Goal: Information Seeking & Learning: Learn about a topic

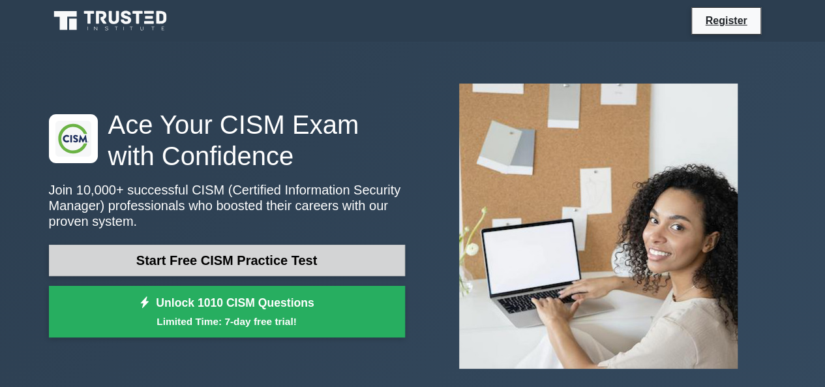
click at [329, 245] on link "Start Free CISM Practice Test" at bounding box center [227, 260] width 356 height 31
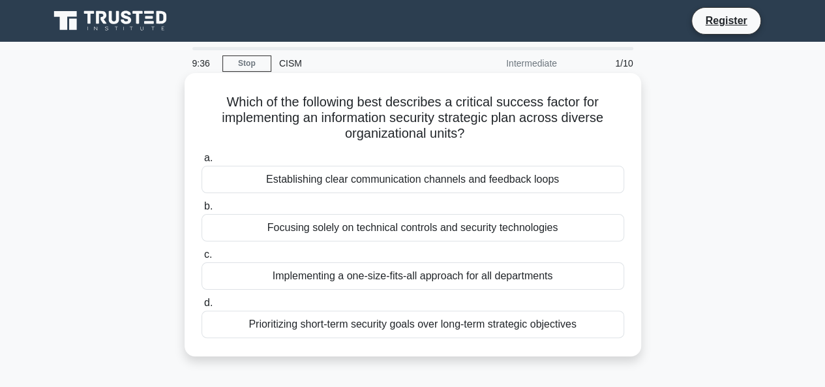
click at [417, 320] on div "Prioritizing short-term security goals over long-term strategic objectives" at bounding box center [413, 324] width 423 height 27
click at [202, 307] on input "d. Prioritizing short-term security goals over long-term strategic objectives" at bounding box center [202, 303] width 0 height 8
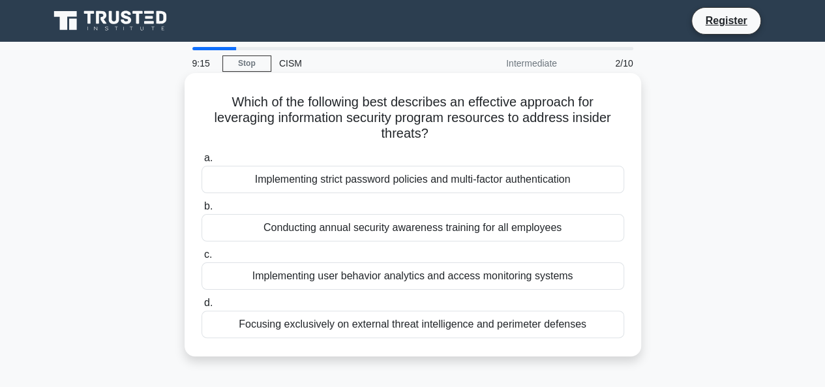
click at [451, 326] on div "Focusing exclusively on external threat intelligence and perimeter defenses" at bounding box center [413, 324] width 423 height 27
click at [202, 307] on input "d. Focusing exclusively on external threat intelligence and perimeter defenses" at bounding box center [202, 303] width 0 height 8
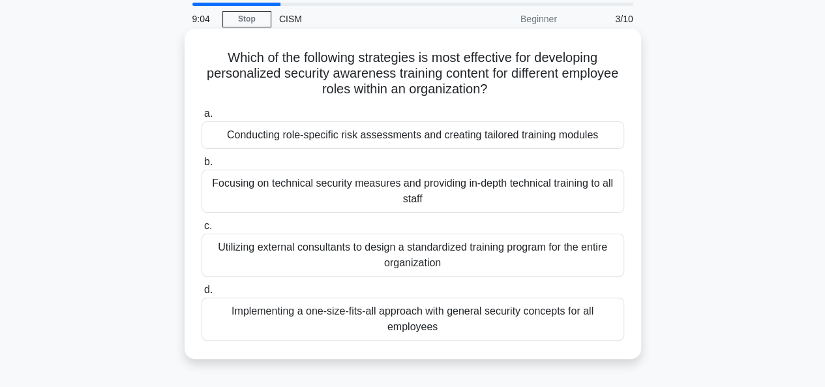
scroll to position [65, 0]
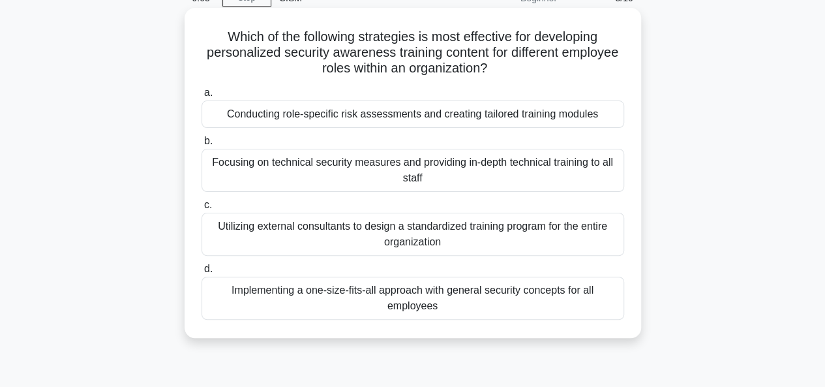
click at [428, 174] on div "Focusing on technical security measures and providing in-depth technical traini…" at bounding box center [413, 170] width 423 height 43
click at [202, 145] on input "b. Focusing on technical security measures and providing in-depth technical tra…" at bounding box center [202, 141] width 0 height 8
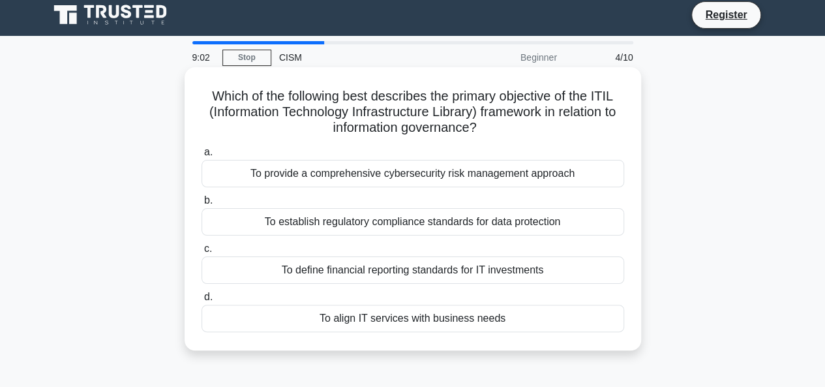
scroll to position [0, 0]
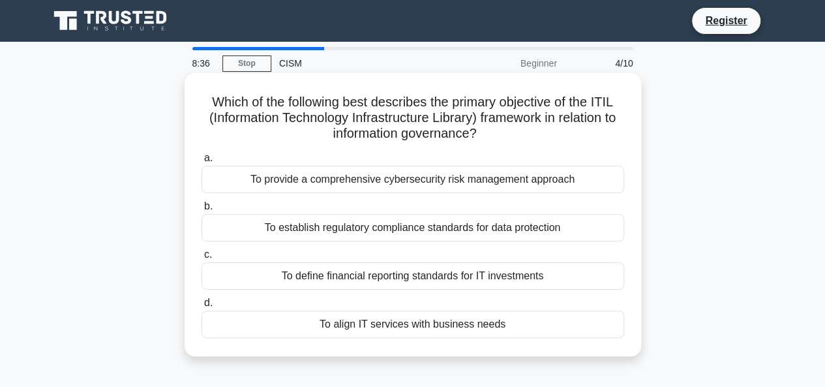
click at [468, 190] on div "To provide a comprehensive cybersecurity risk management approach" at bounding box center [413, 179] width 423 height 27
click at [202, 162] on input "a. To provide a comprehensive cybersecurity risk management approach" at bounding box center [202, 158] width 0 height 8
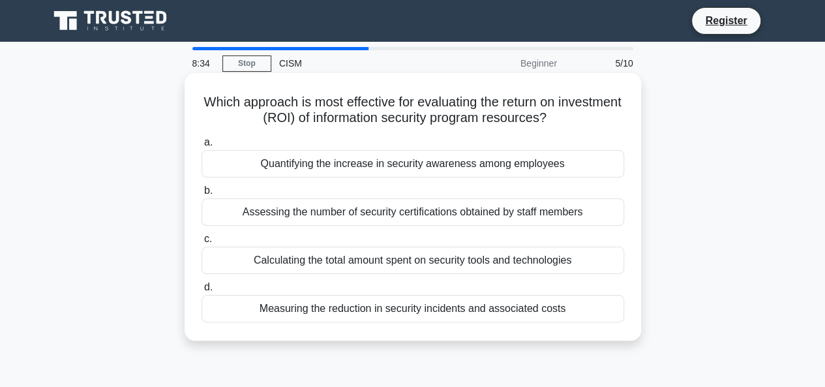
click at [467, 221] on div "Assessing the number of security certifications obtained by staff members" at bounding box center [413, 211] width 423 height 27
click at [202, 195] on input "b. Assessing the number of security certifications obtained by staff members" at bounding box center [202, 191] width 0 height 8
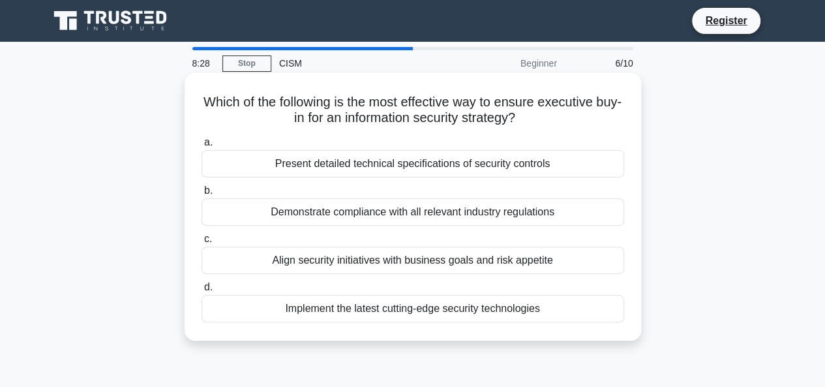
click at [448, 262] on div "Align security initiatives with business goals and risk appetite" at bounding box center [413, 260] width 423 height 27
click at [202, 243] on input "c. Align security initiatives with business goals and risk appetite" at bounding box center [202, 239] width 0 height 8
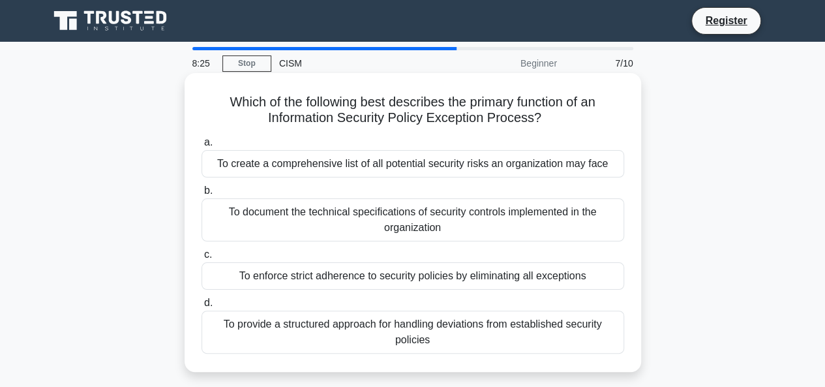
click at [459, 221] on div "To document the technical specifications of security controls implemented in th…" at bounding box center [413, 219] width 423 height 43
click at [202, 195] on input "b. To document the technical specifications of security controls implemented in…" at bounding box center [202, 191] width 0 height 8
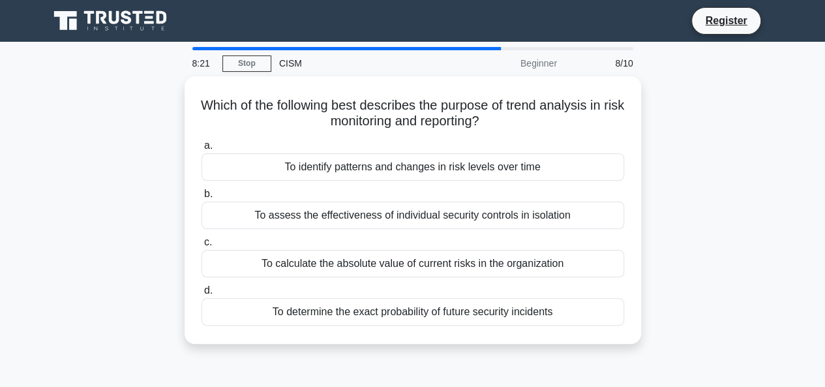
click at [459, 221] on div "To assess the effectiveness of individual security controls in isolation" at bounding box center [413, 215] width 423 height 27
click at [202, 198] on input "b. To assess the effectiveness of individual security controls in isolation" at bounding box center [202, 194] width 0 height 8
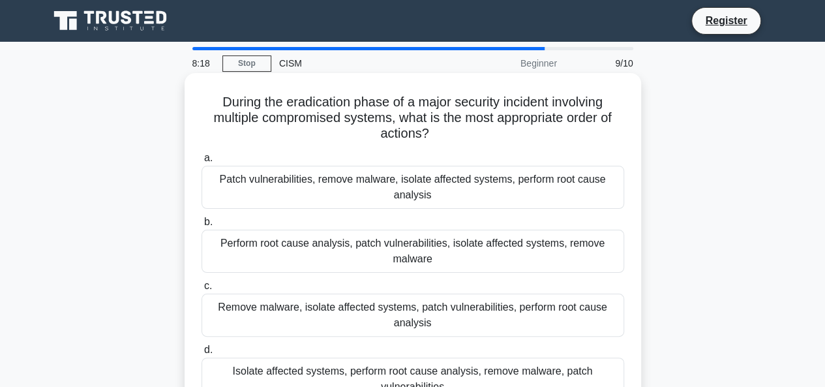
click at [435, 309] on div "Remove malware, isolate affected systems, patch vulnerabilities, perform root c…" at bounding box center [413, 315] width 423 height 43
click at [202, 290] on input "c. Remove malware, isolate affected systems, patch vulnerabilities, perform roo…" at bounding box center [202, 286] width 0 height 8
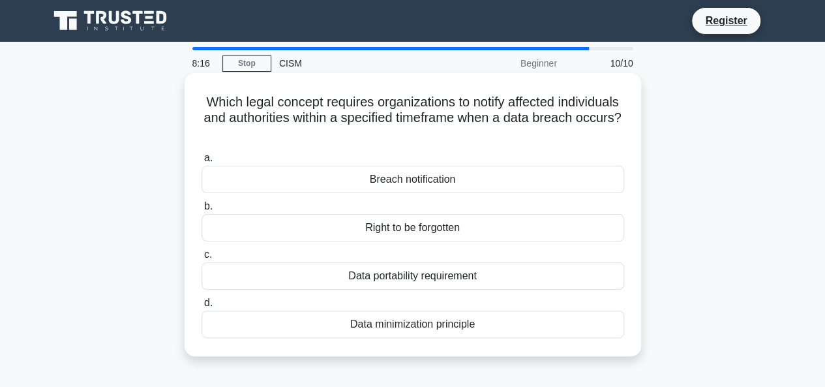
click at [444, 286] on div "Data portability requirement" at bounding box center [413, 275] width 423 height 27
click at [202, 259] on input "c. Data portability requirement" at bounding box center [202, 255] width 0 height 8
